Goal: Task Accomplishment & Management: Use online tool/utility

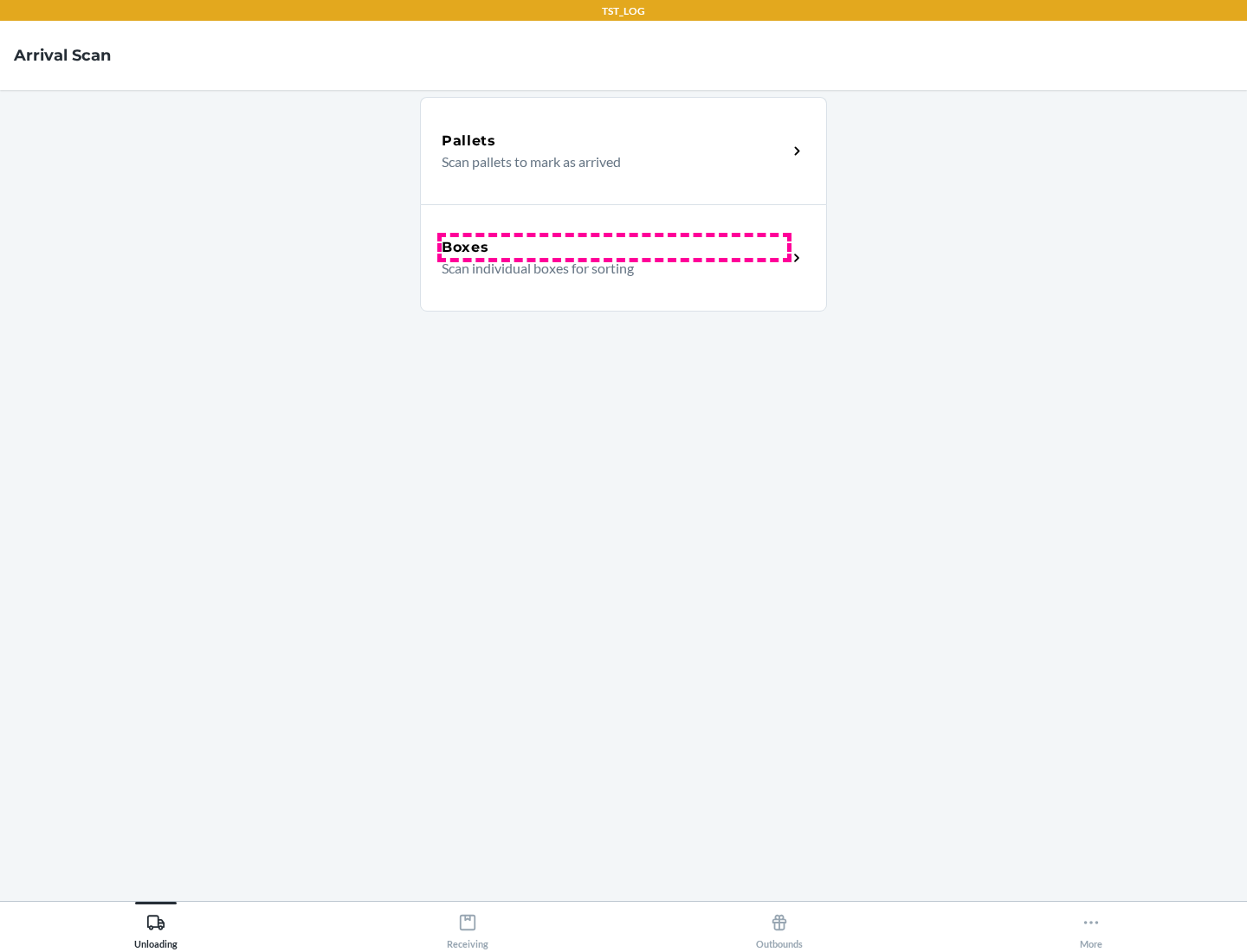
click at [614, 248] on div "Boxes" at bounding box center [614, 247] width 346 height 21
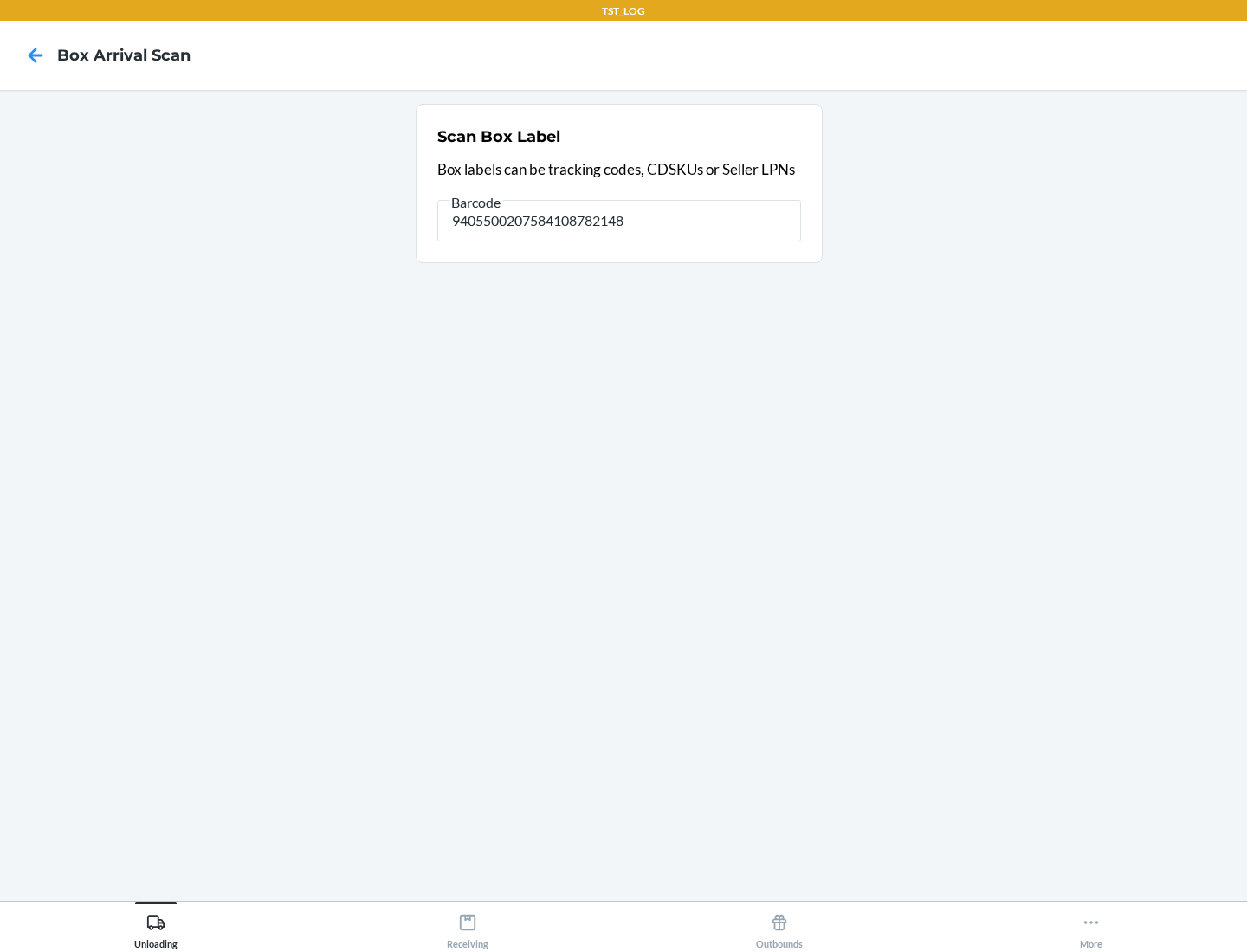
type input "9405500207584108782148"
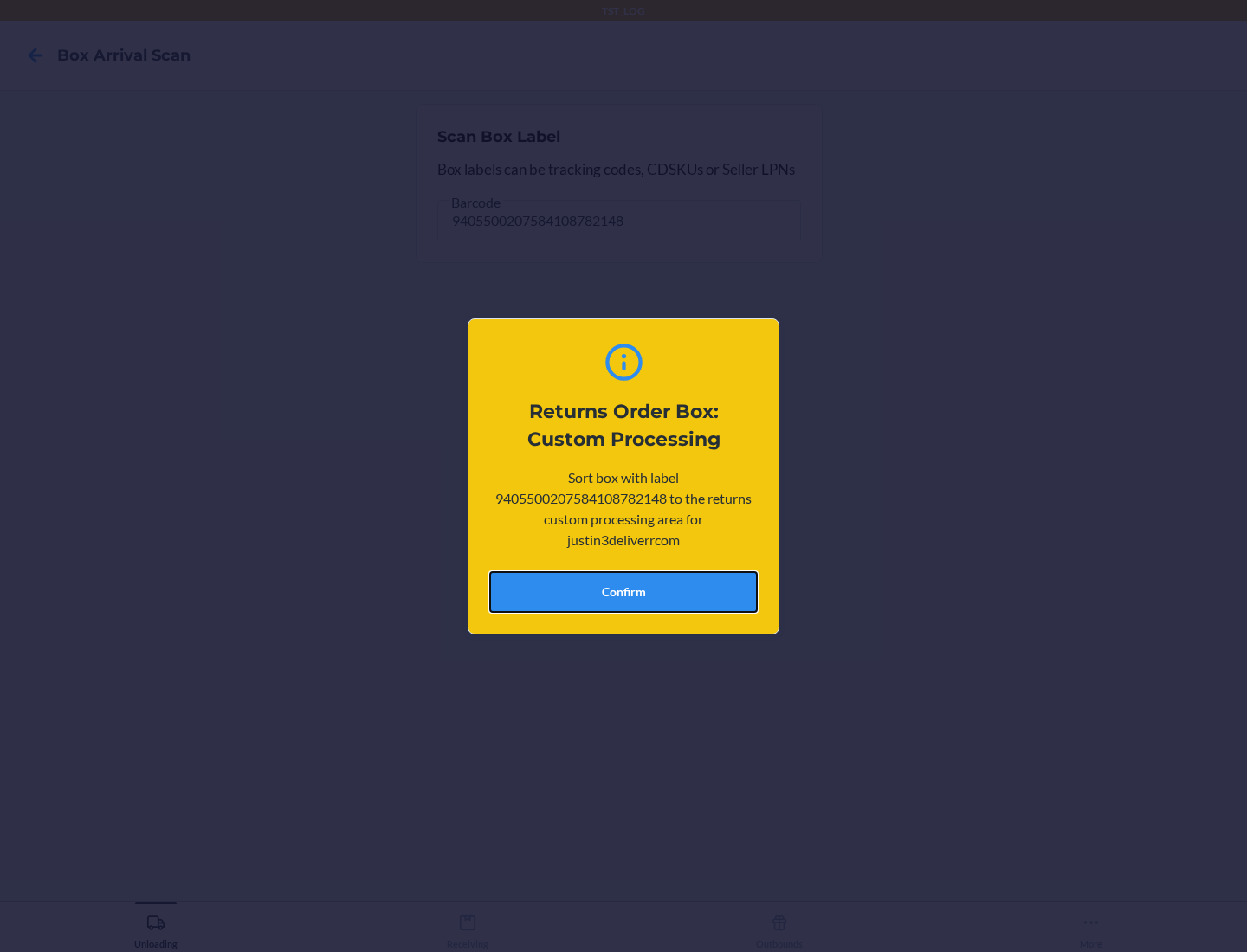
click at [624, 592] on button "Confirm" at bounding box center [624, 593] width 269 height 42
